Goal: Task Accomplishment & Management: Use online tool/utility

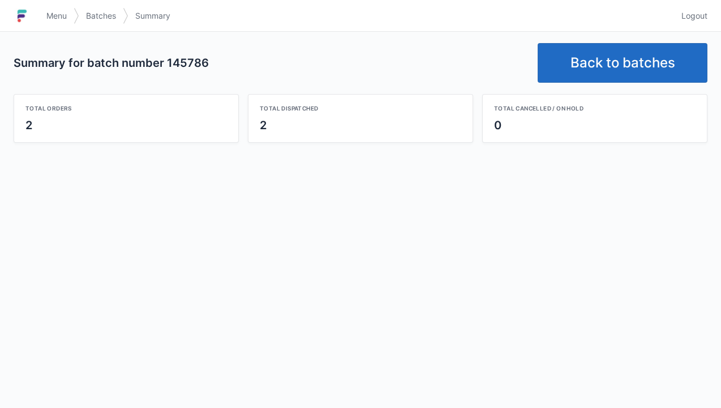
click at [608, 59] on link "Back to batches" at bounding box center [623, 63] width 170 height 40
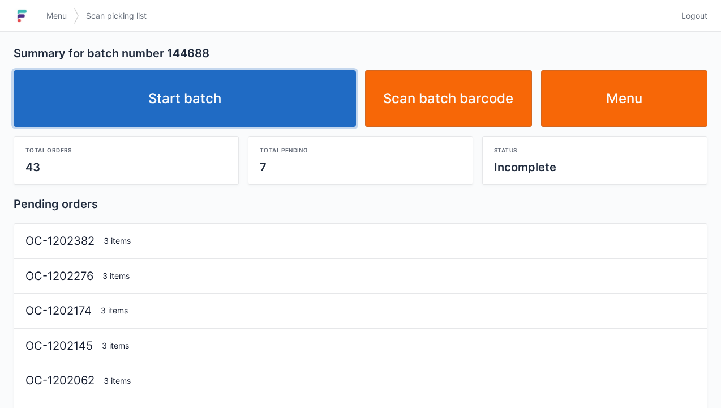
click at [179, 106] on link "Start batch" at bounding box center [185, 98] width 343 height 57
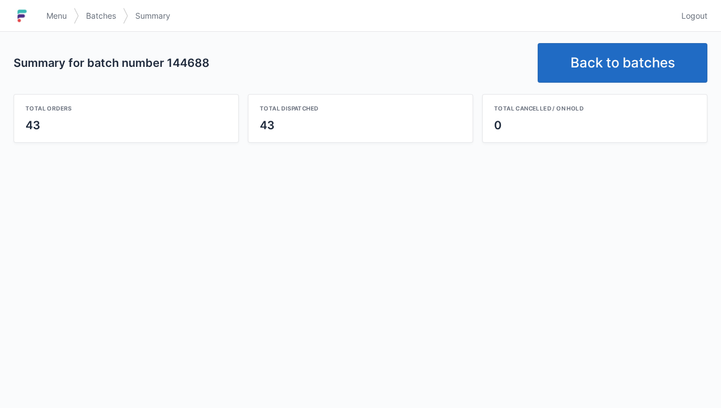
click at [618, 62] on link "Back to batches" at bounding box center [623, 63] width 170 height 40
